Goal: Find specific page/section: Find specific page/section

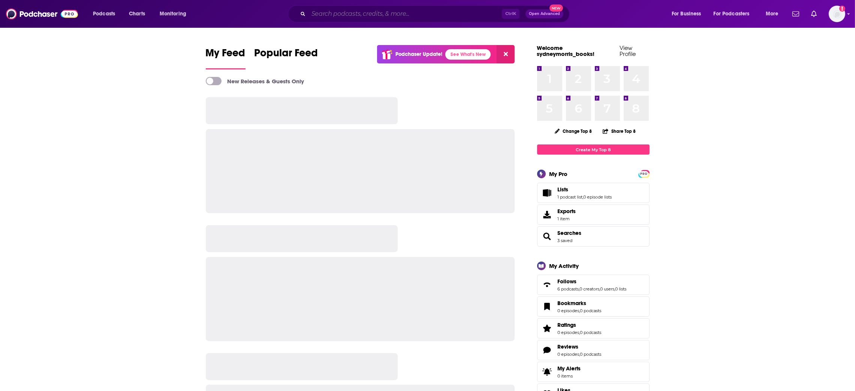
click at [392, 13] on input "Search podcasts, credits, & more..." at bounding box center [405, 14] width 193 height 12
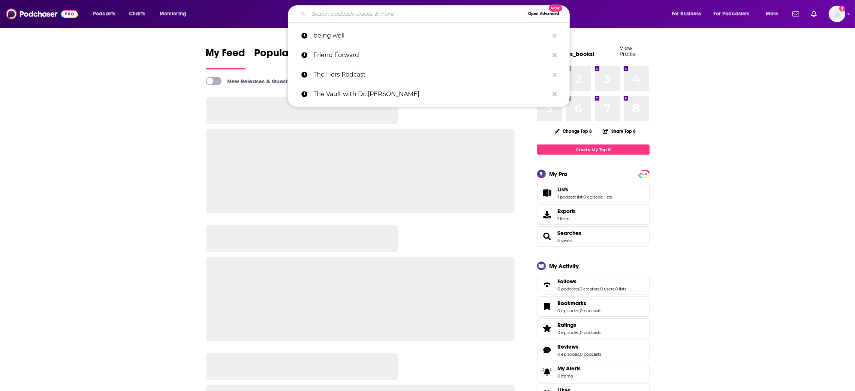
paste input "Bitch Sesh"
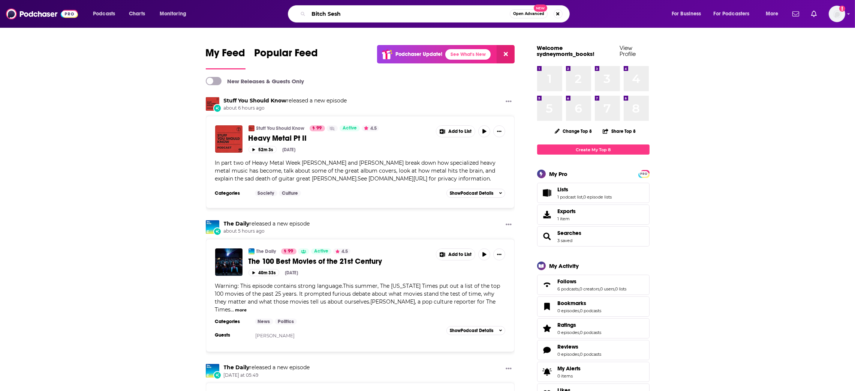
type input "Bitch Sesh"
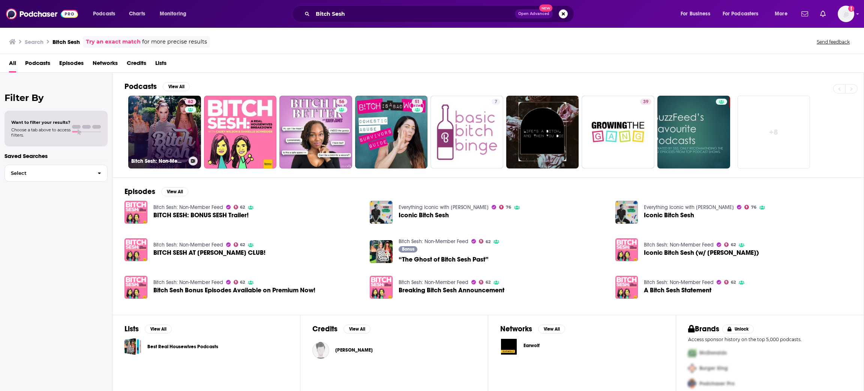
click at [175, 145] on link "62 Bitch Sesh: Non-Member Feed" at bounding box center [164, 132] width 73 height 73
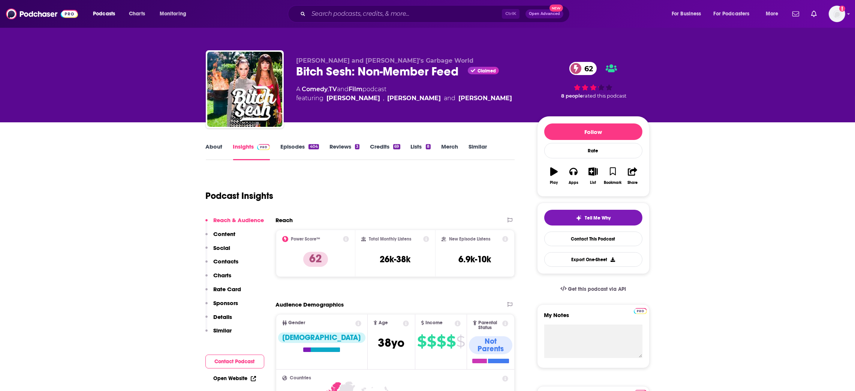
click at [213, 149] on link "About" at bounding box center [214, 151] width 17 height 17
